Goal: Information Seeking & Learning: Learn about a topic

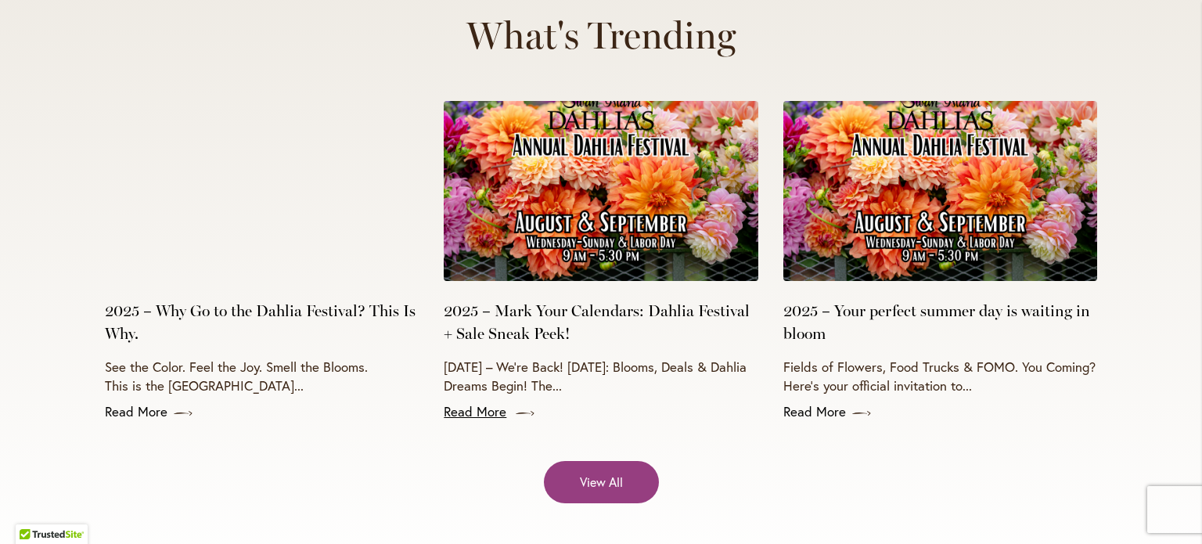
scroll to position [6214, 0]
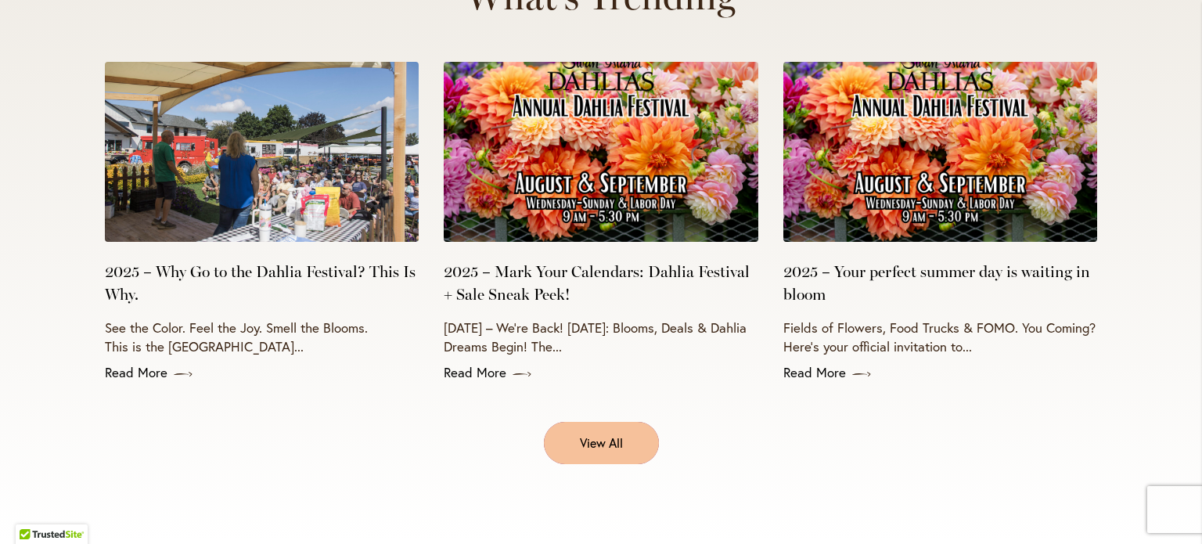
click at [601, 422] on link "View All" at bounding box center [601, 442] width 115 height 41
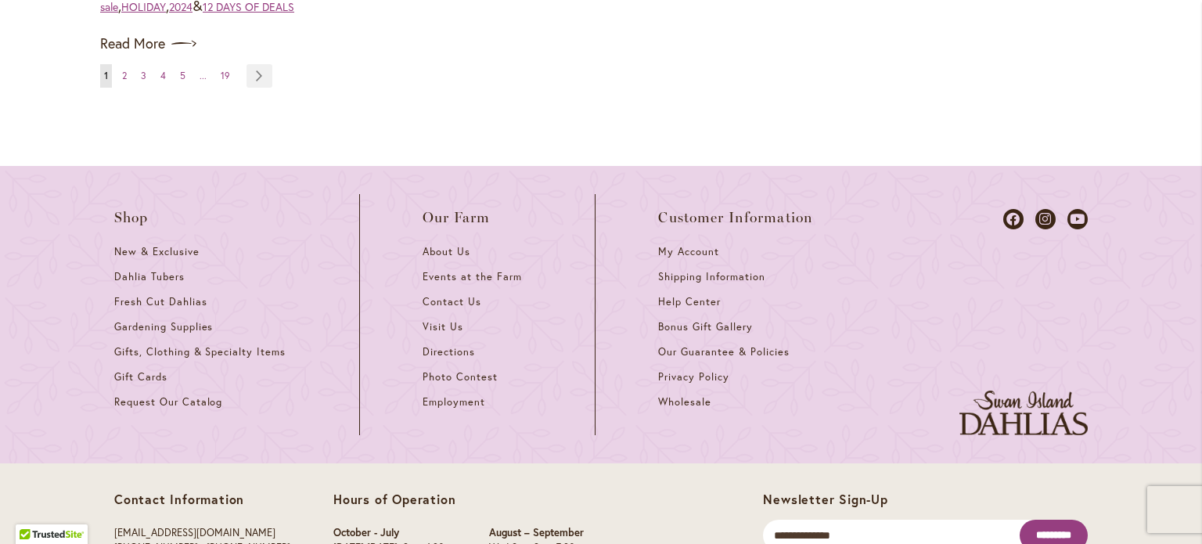
scroll to position [2143, 0]
click at [467, 272] on span "Events at the Farm" at bounding box center [472, 275] width 99 height 13
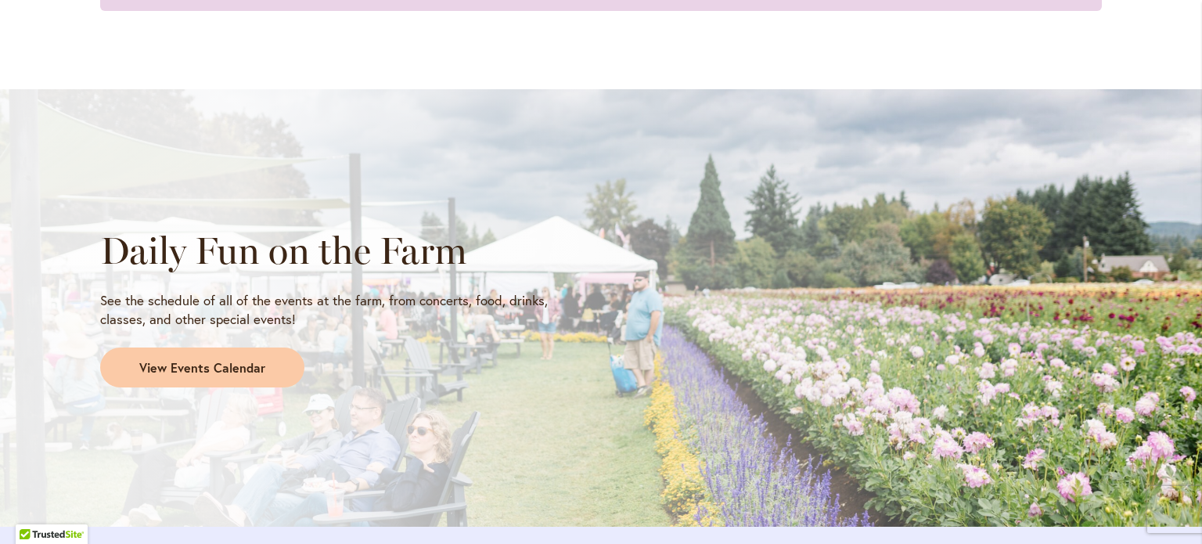
scroll to position [1282, 0]
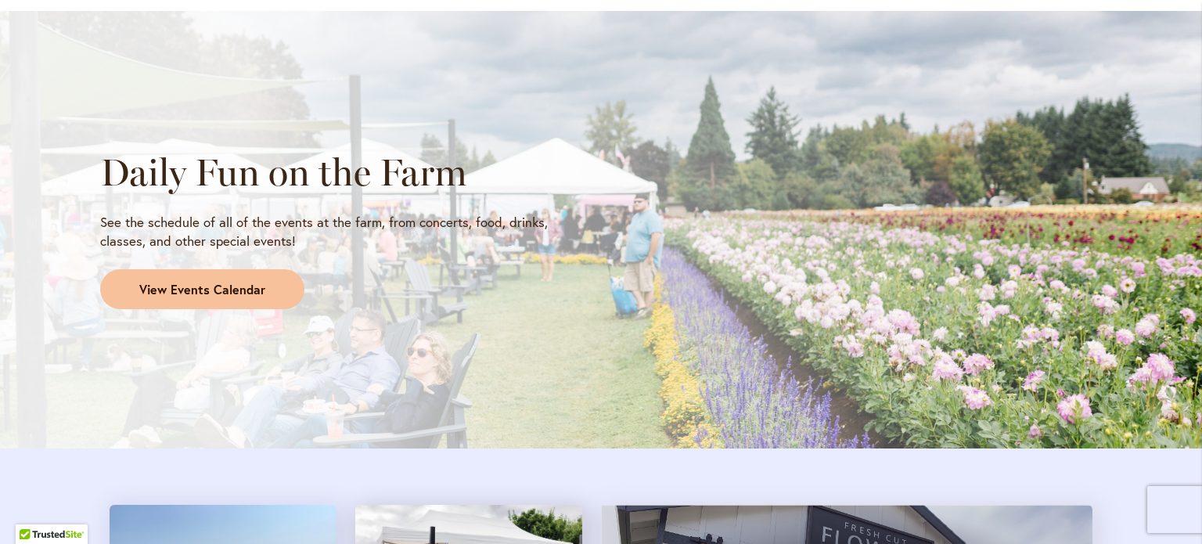
click at [235, 291] on span "View Events Calendar" at bounding box center [202, 290] width 126 height 18
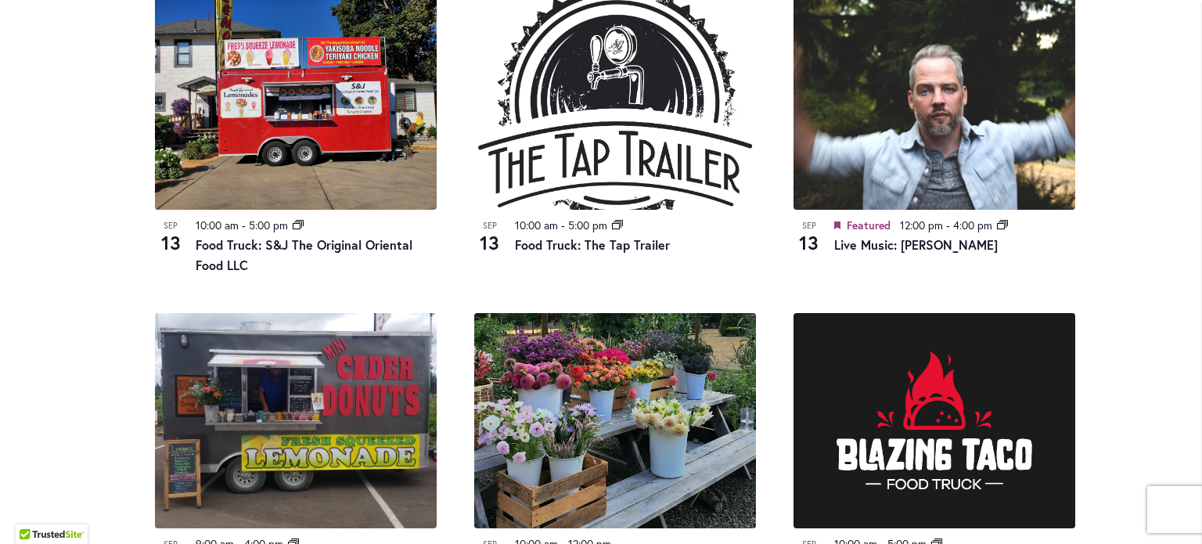
scroll to position [1204, 0]
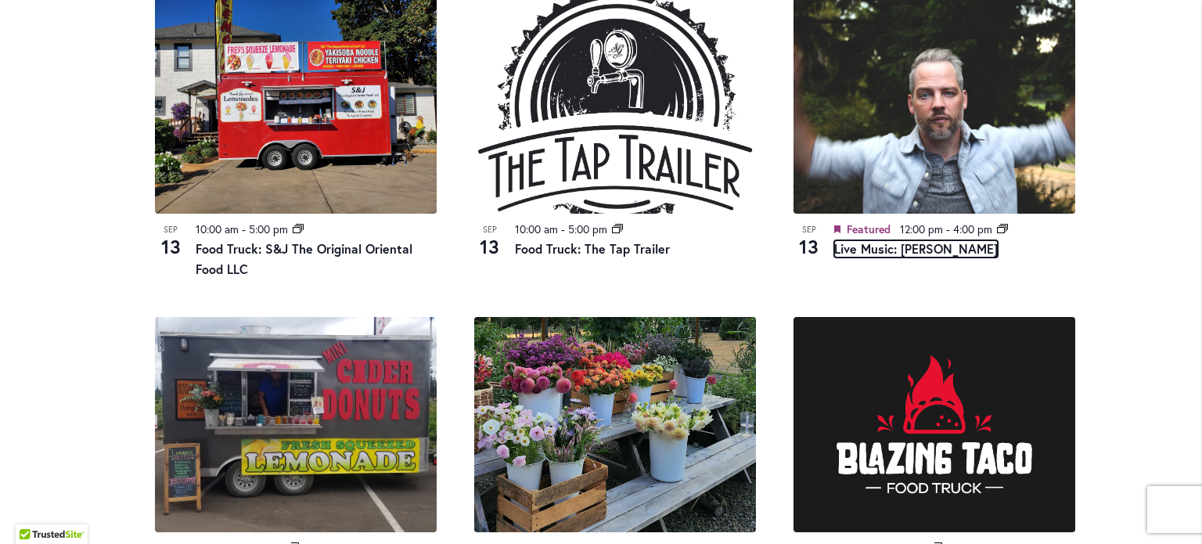
click at [926, 247] on link "Live Music: Tyler Stenson" at bounding box center [916, 248] width 164 height 17
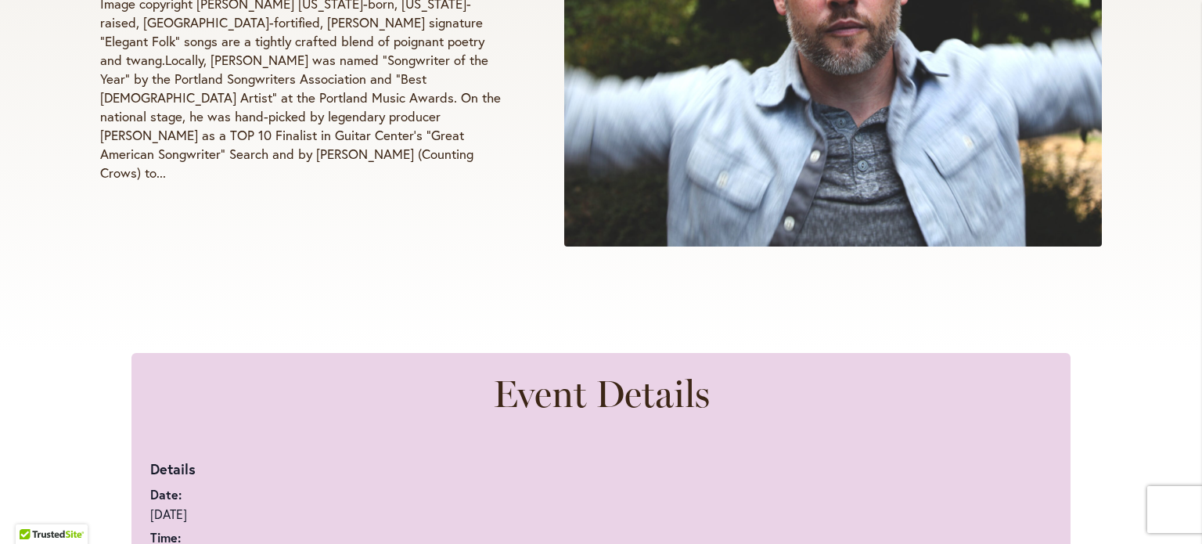
scroll to position [813, 0]
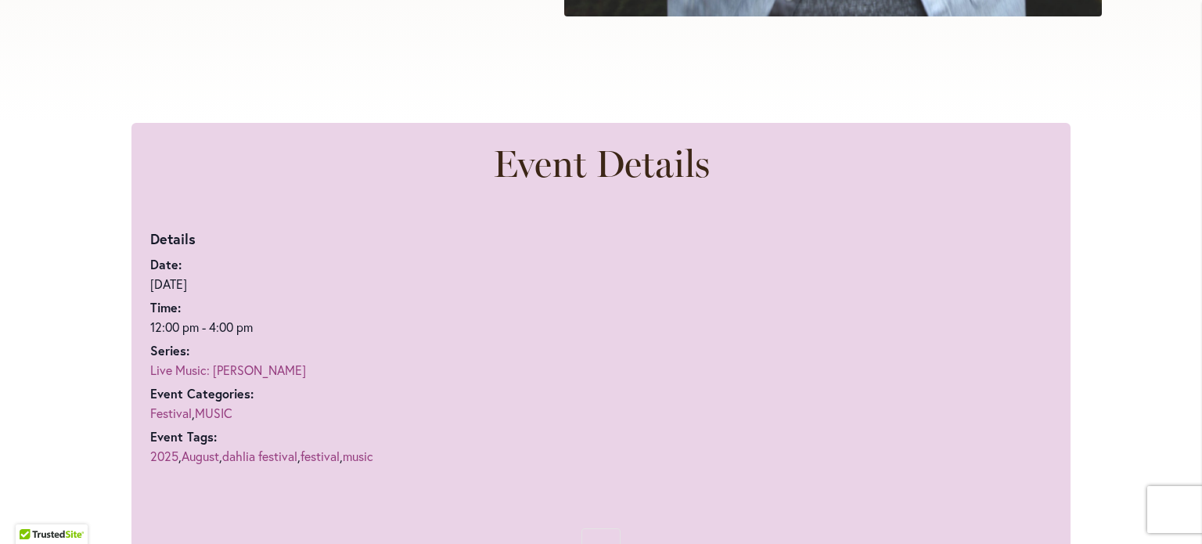
click at [233, 367] on link "Live Music: [PERSON_NAME]" at bounding box center [228, 370] width 156 height 16
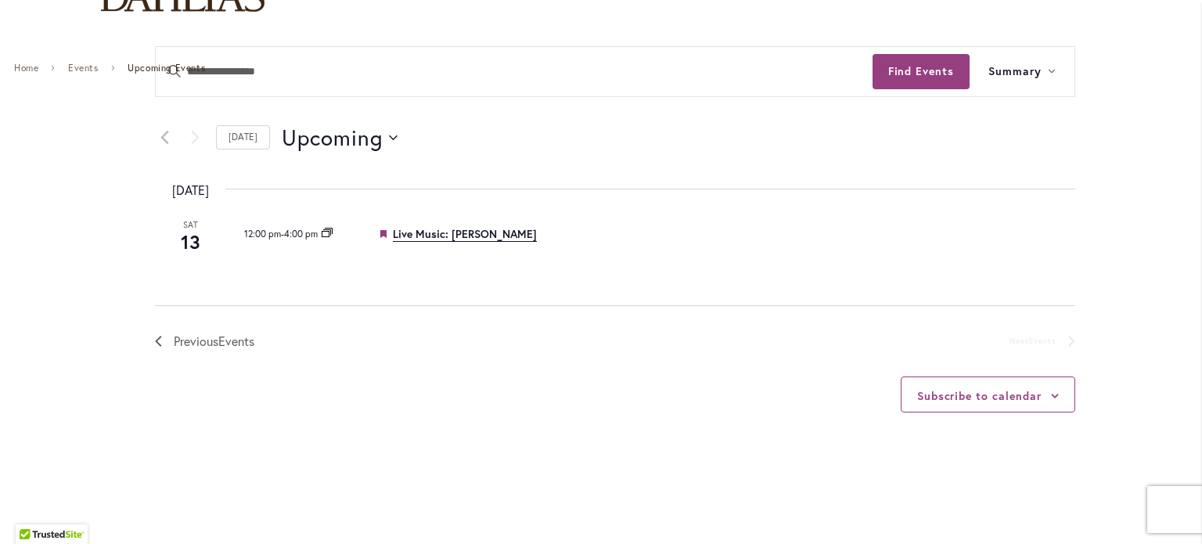
scroll to position [186, 0]
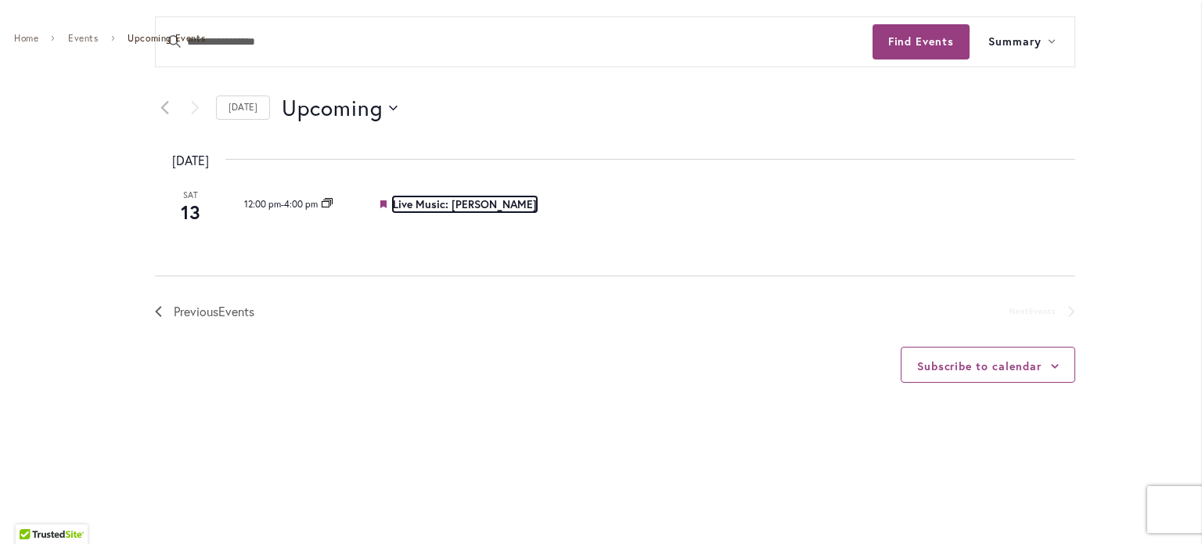
click at [479, 206] on link "Live Music: [PERSON_NAME]" at bounding box center [465, 204] width 144 height 16
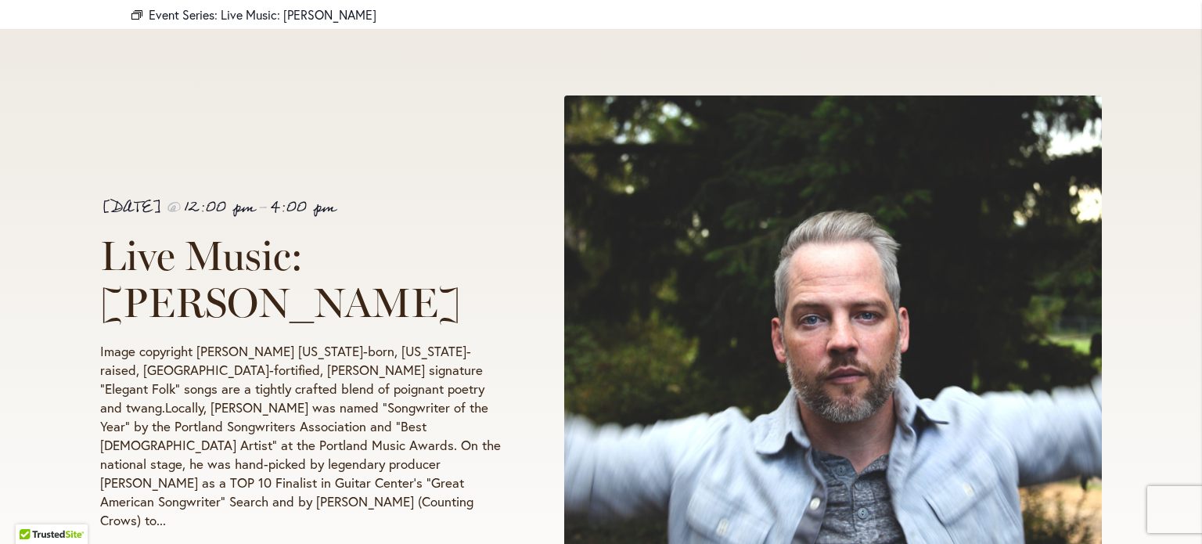
scroll to position [265, 0]
